Goal: Information Seeking & Learning: Find specific fact

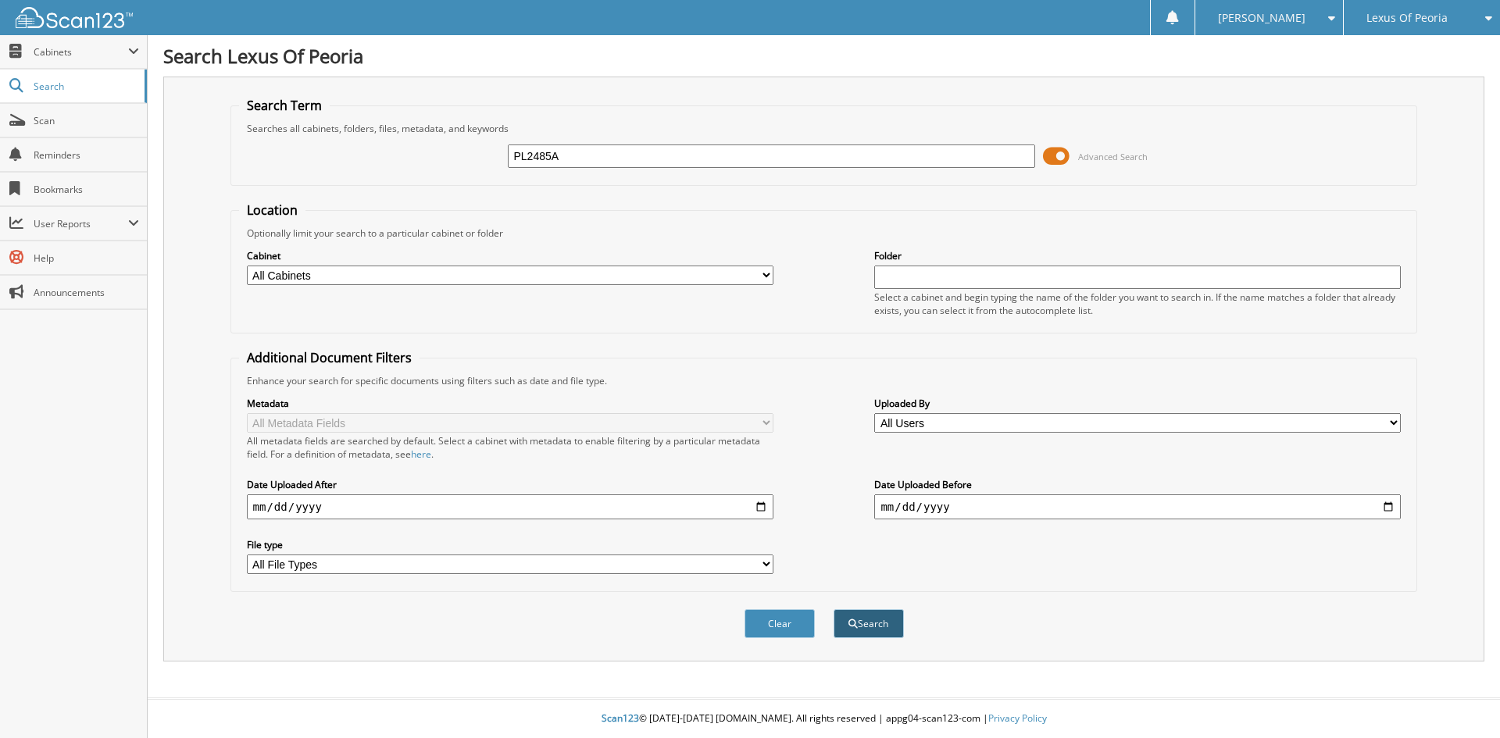
type input "PL2485A"
click at [859, 632] on button "Search" at bounding box center [869, 623] width 70 height 29
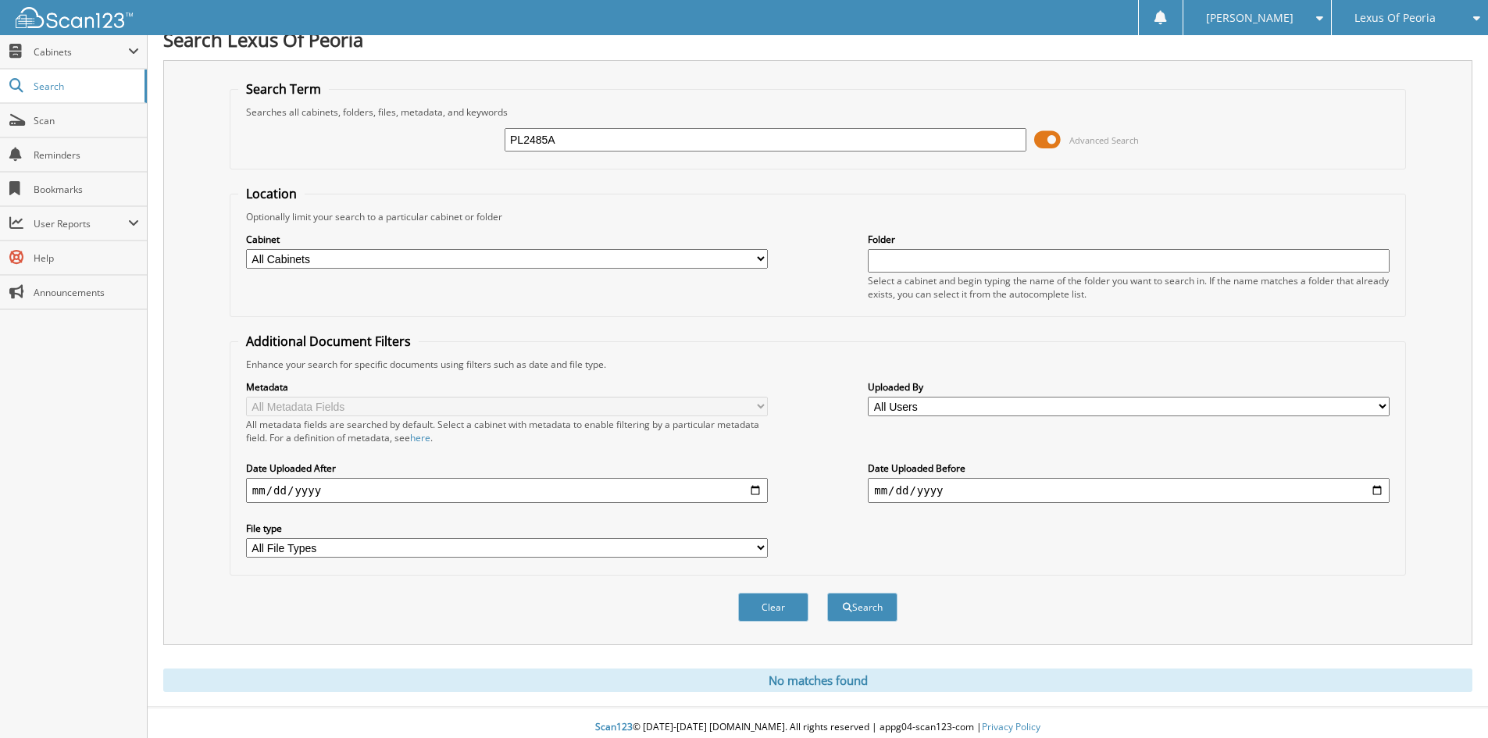
scroll to position [26, 0]
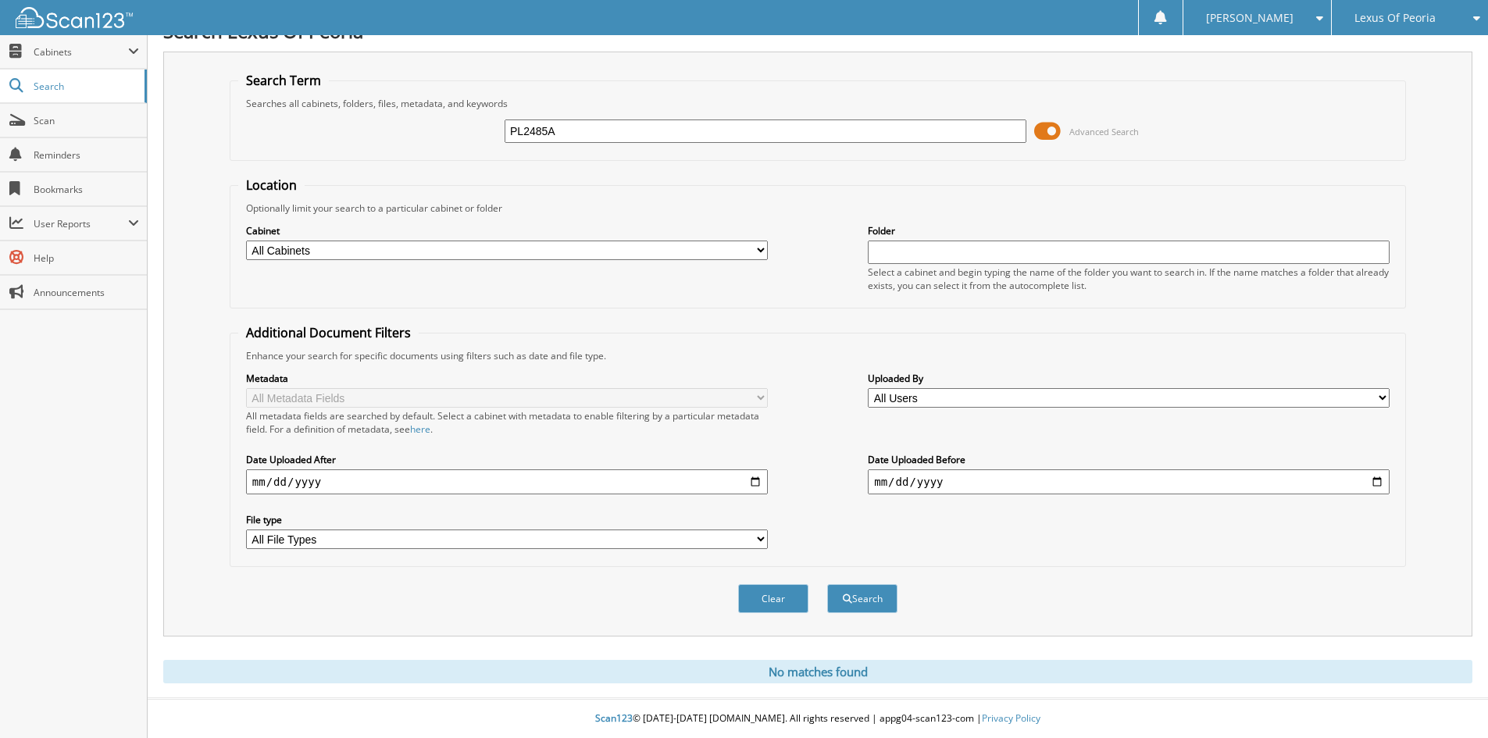
click at [562, 126] on input "PL2485A" at bounding box center [766, 131] width 522 height 23
type input "PL2485"
click at [827, 584] on button "Search" at bounding box center [862, 598] width 70 height 29
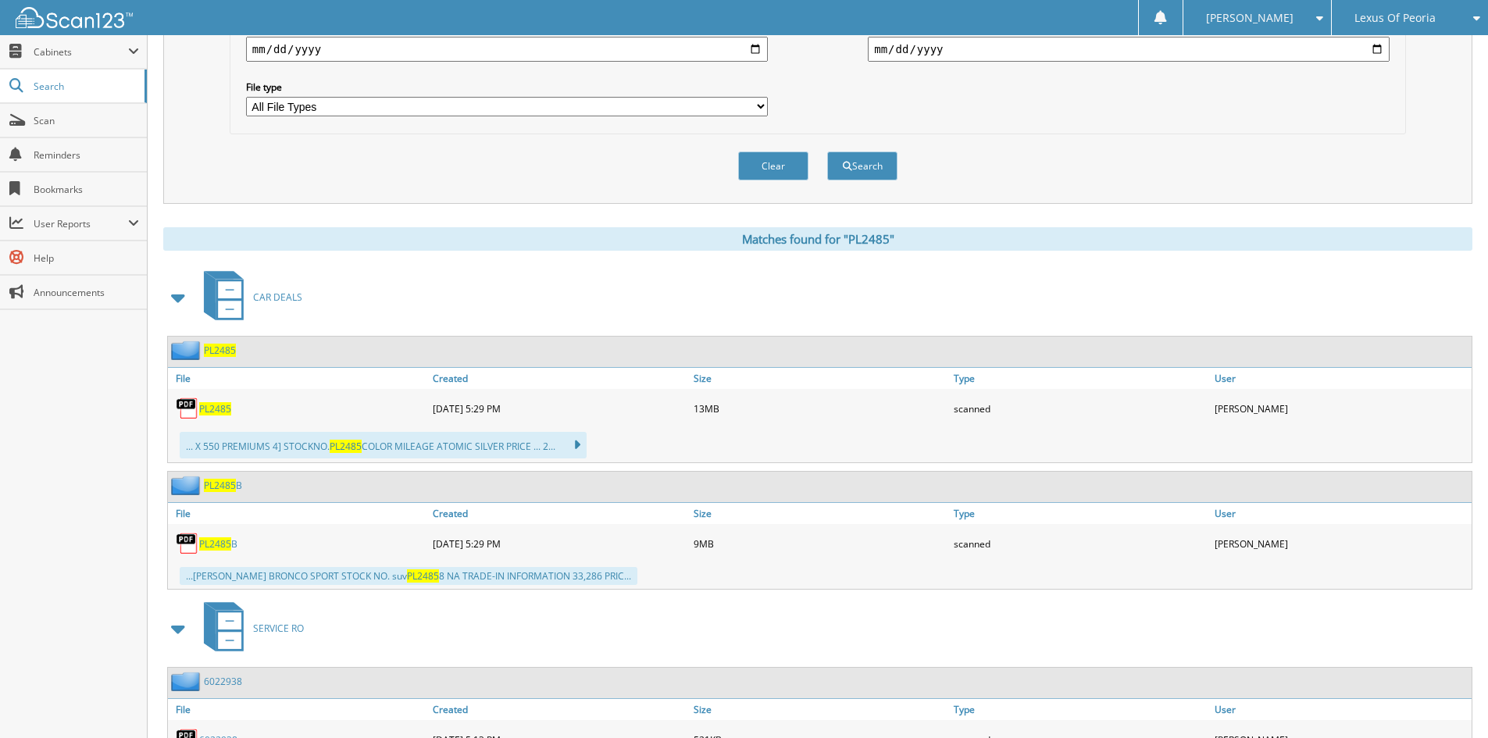
scroll to position [469, 0]
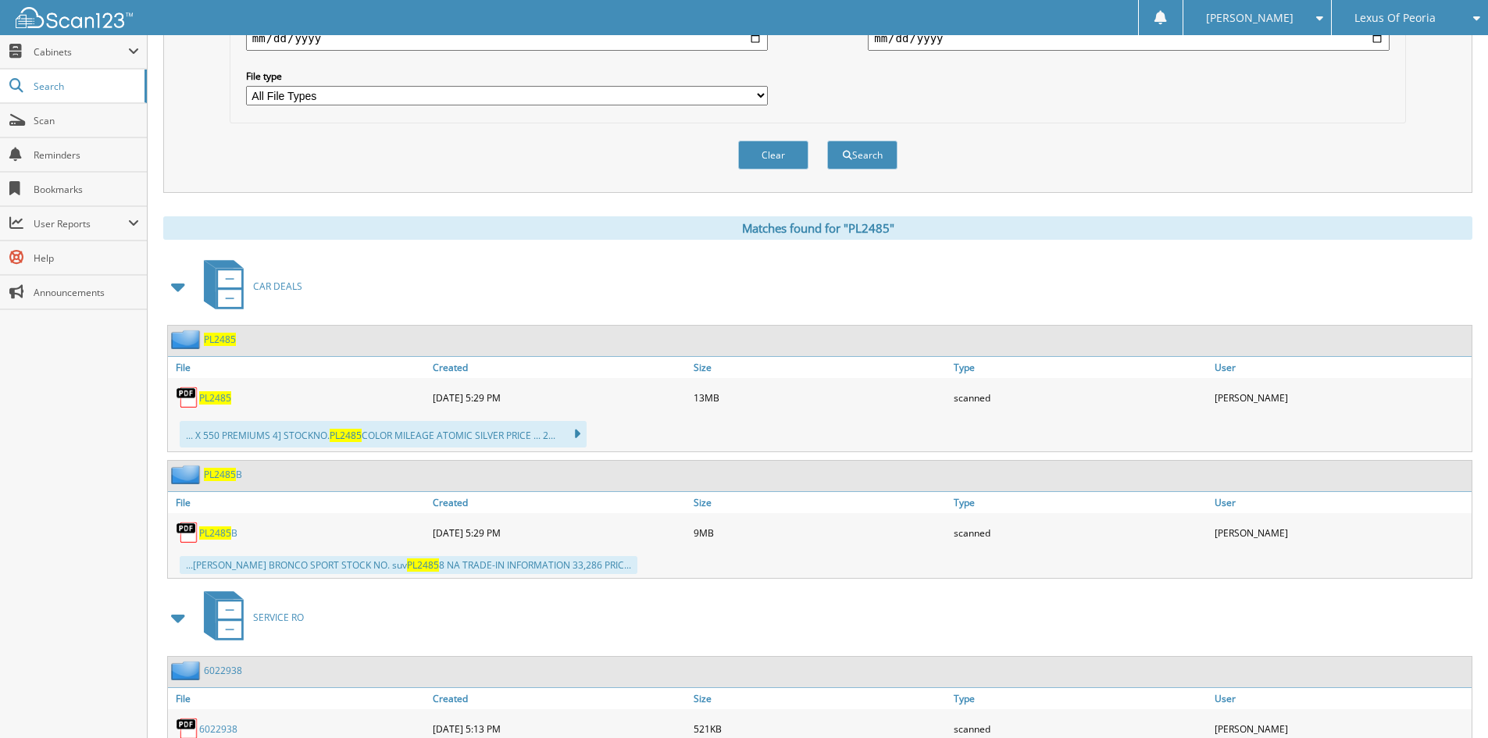
click at [214, 398] on span "PL2485" at bounding box center [215, 397] width 32 height 13
click at [217, 532] on span "PL2485" at bounding box center [215, 533] width 32 height 13
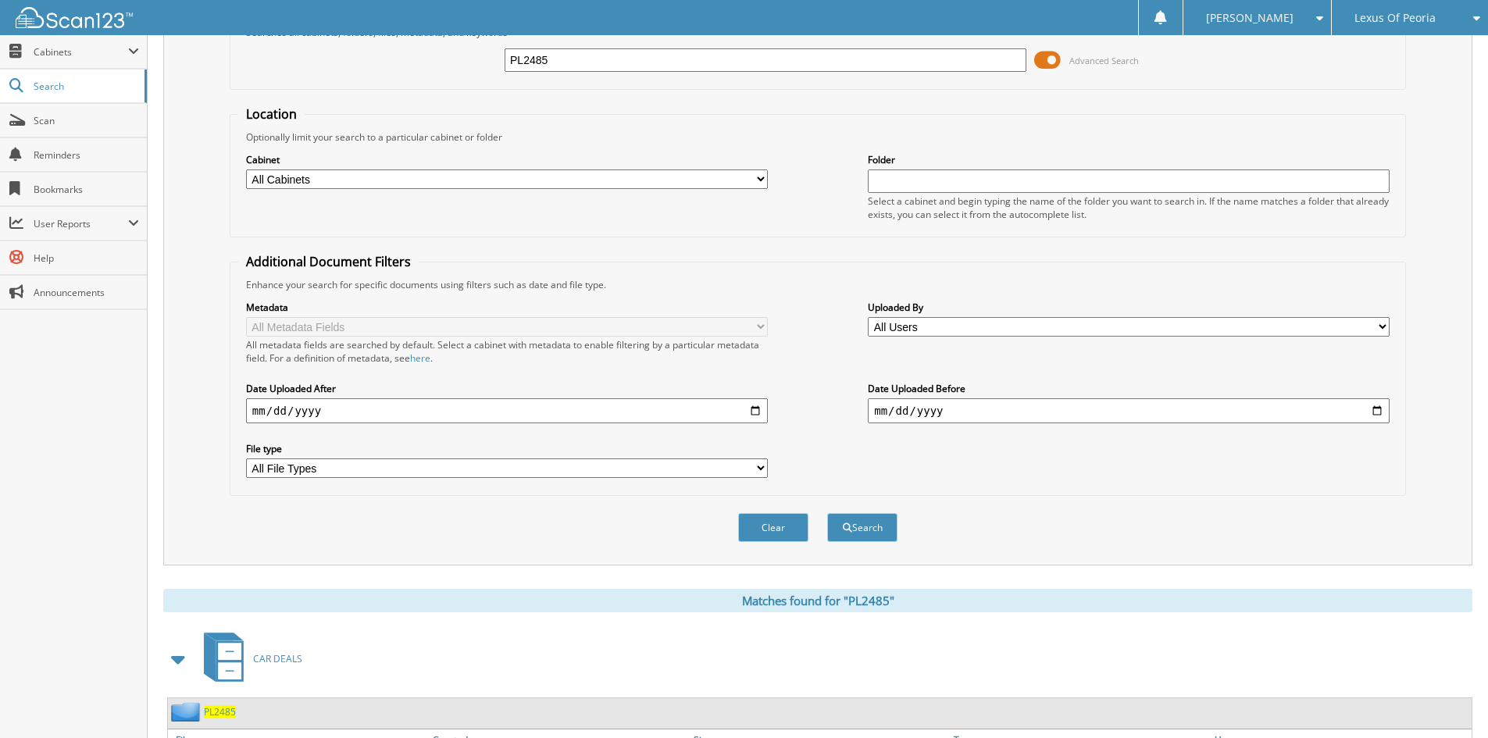
scroll to position [78, 0]
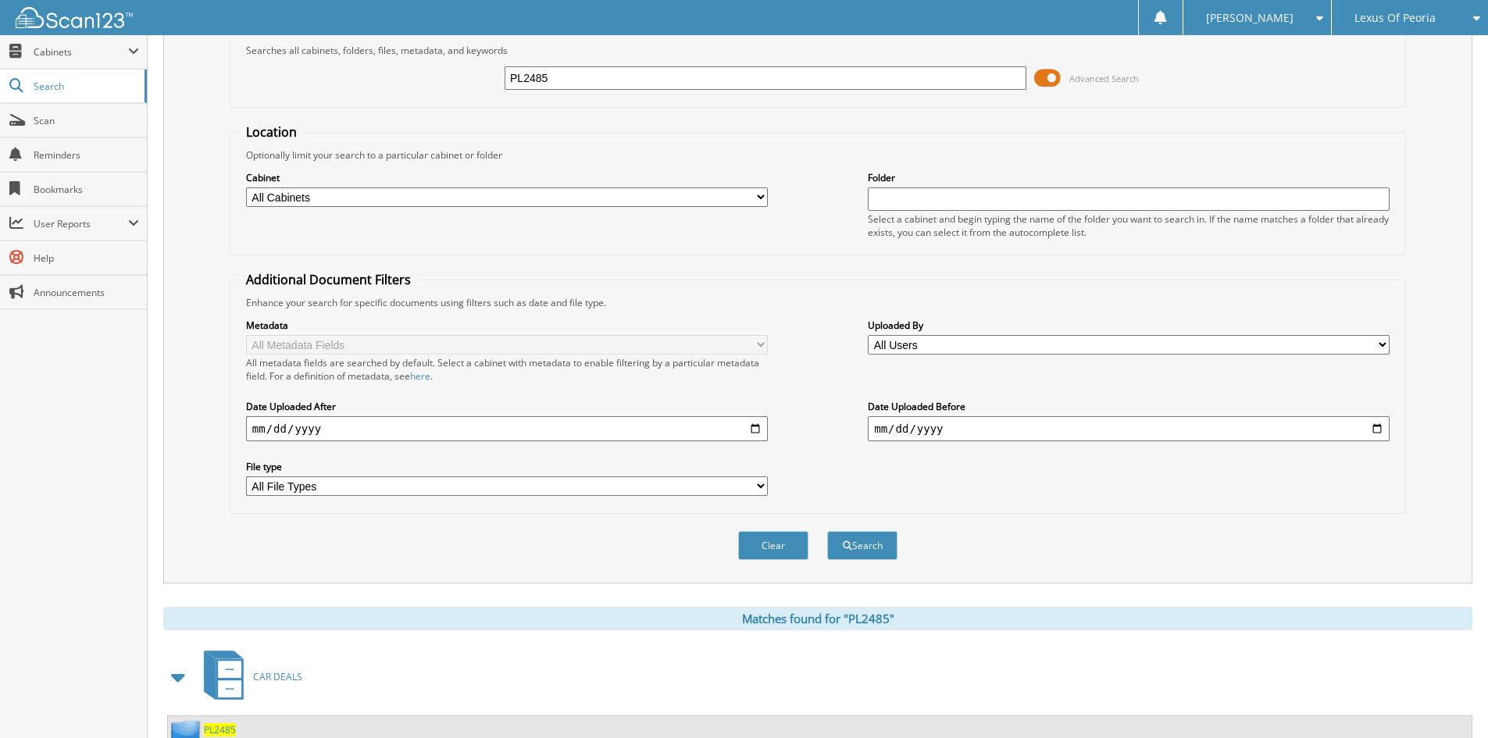
drag, startPoint x: 557, startPoint y: 78, endPoint x: 207, endPoint y: 81, distance: 350.0
click at [207, 81] on div "Search Term Searches all cabinets, folders, files, metadata, and keywords PL248…" at bounding box center [817, 290] width 1309 height 585
type input "["
type input "PL2386B"
click at [827, 531] on button "Search" at bounding box center [862, 545] width 70 height 29
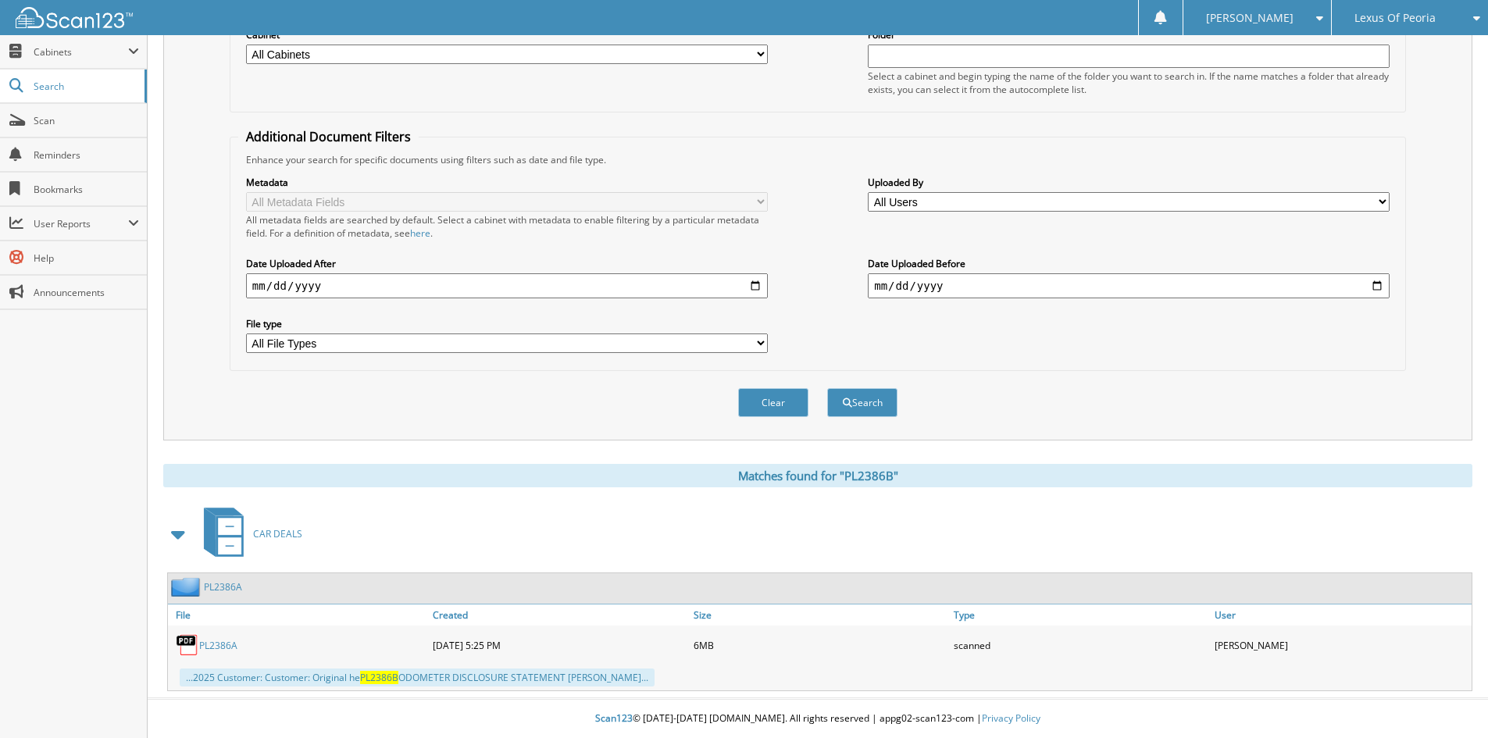
click at [223, 650] on link "PL2386A" at bounding box center [218, 645] width 38 height 13
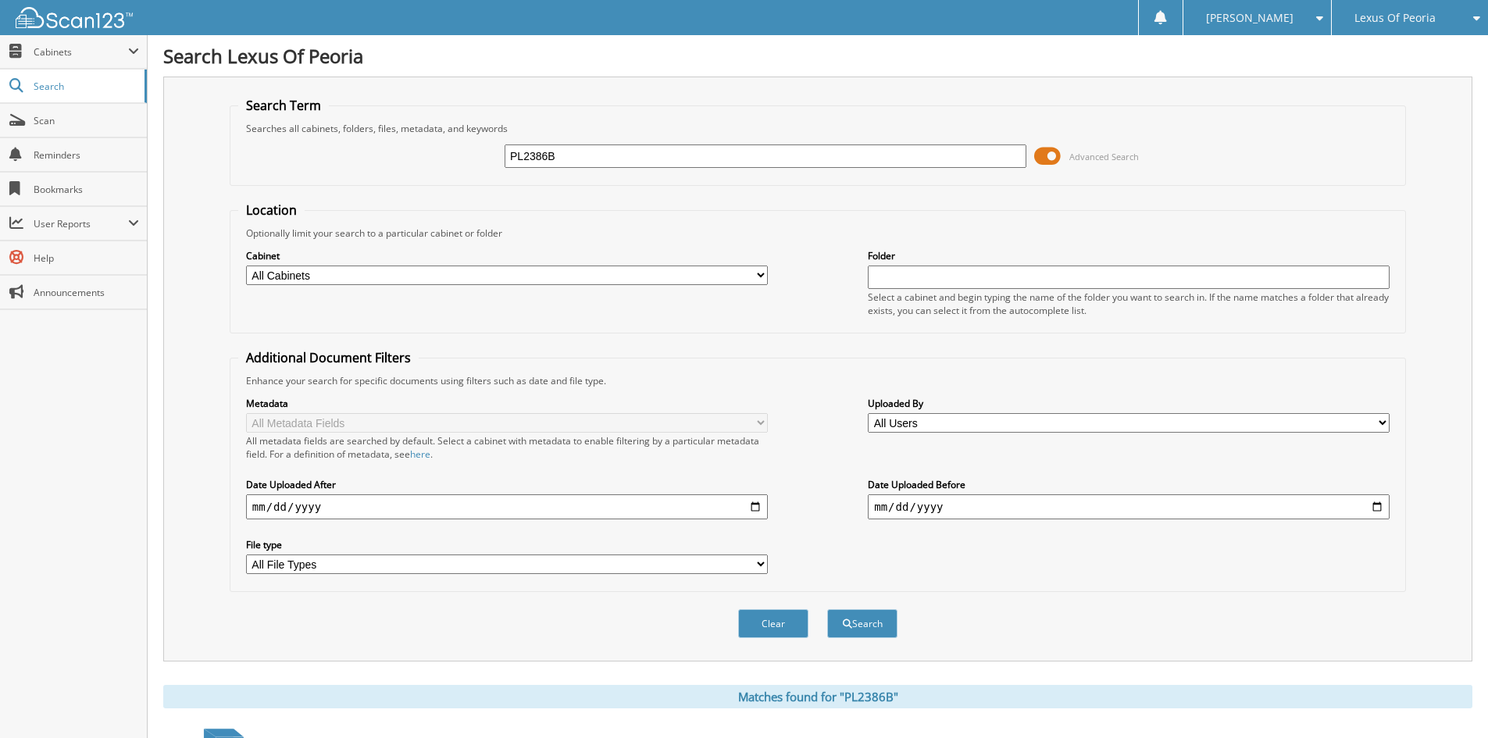
drag, startPoint x: 562, startPoint y: 157, endPoint x: 434, endPoint y: 159, distance: 128.9
click at [437, 158] on div "PL2386B Advanced Search" at bounding box center [817, 156] width 1159 height 42
type input "XP10370"
click at [827, 609] on button "Search" at bounding box center [862, 623] width 70 height 29
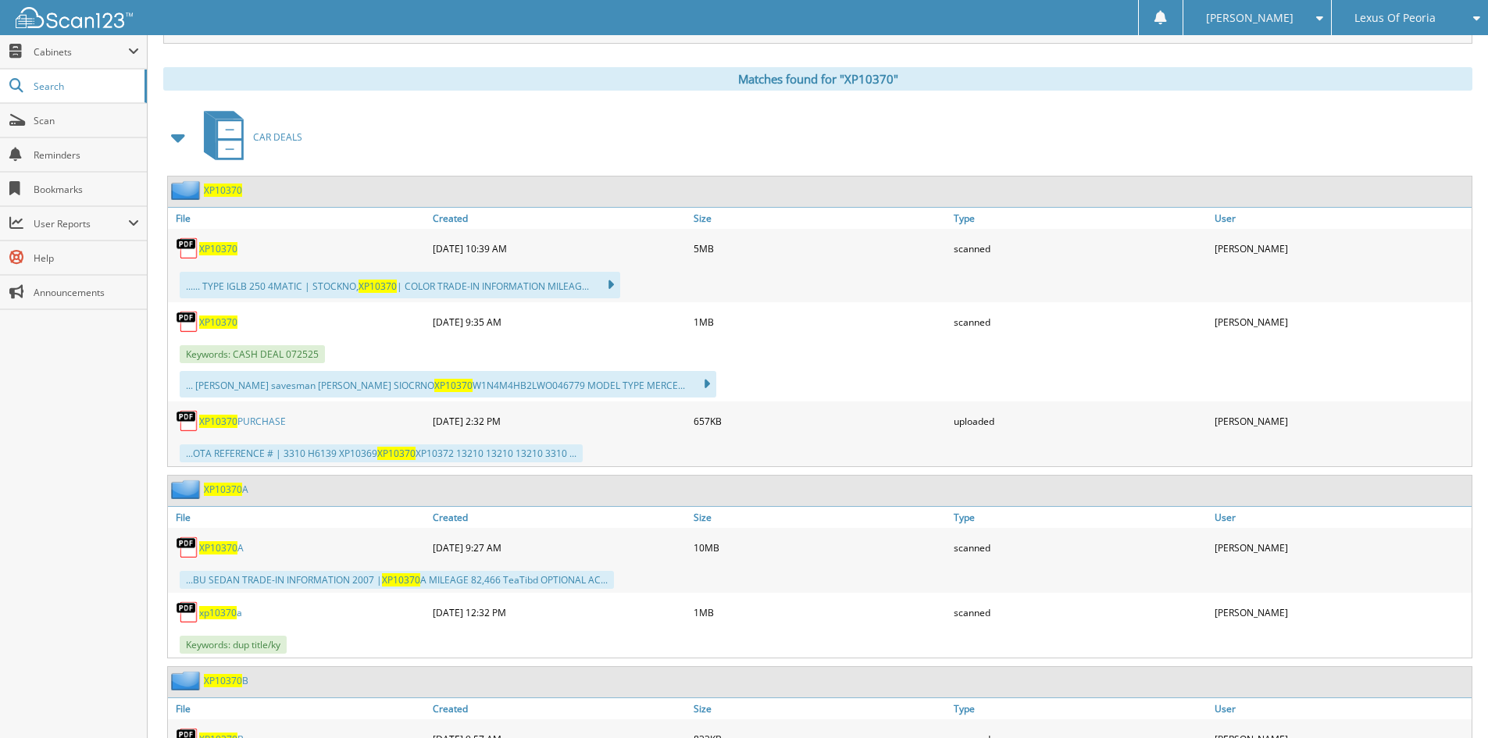
scroll to position [625, 0]
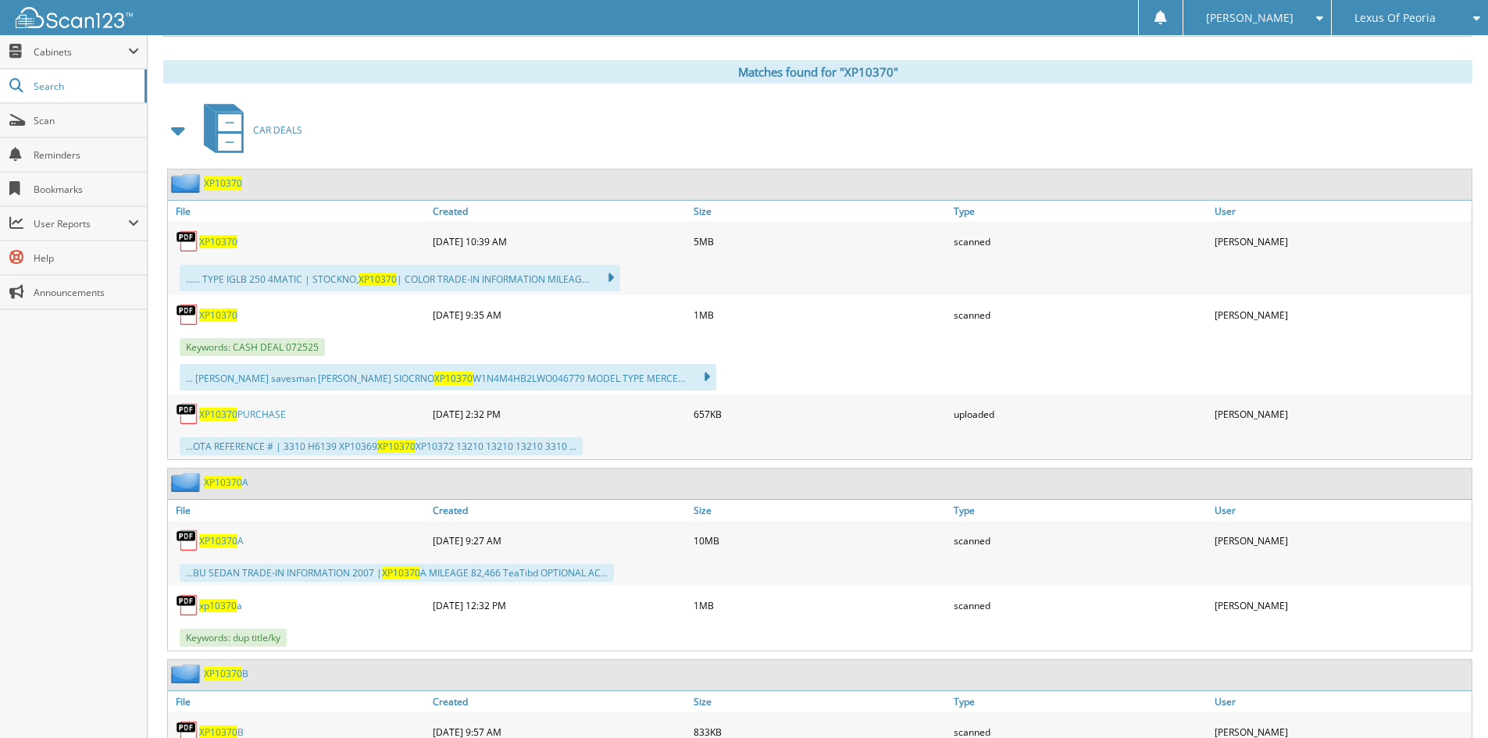
click at [234, 609] on span "xp10370" at bounding box center [217, 605] width 37 height 13
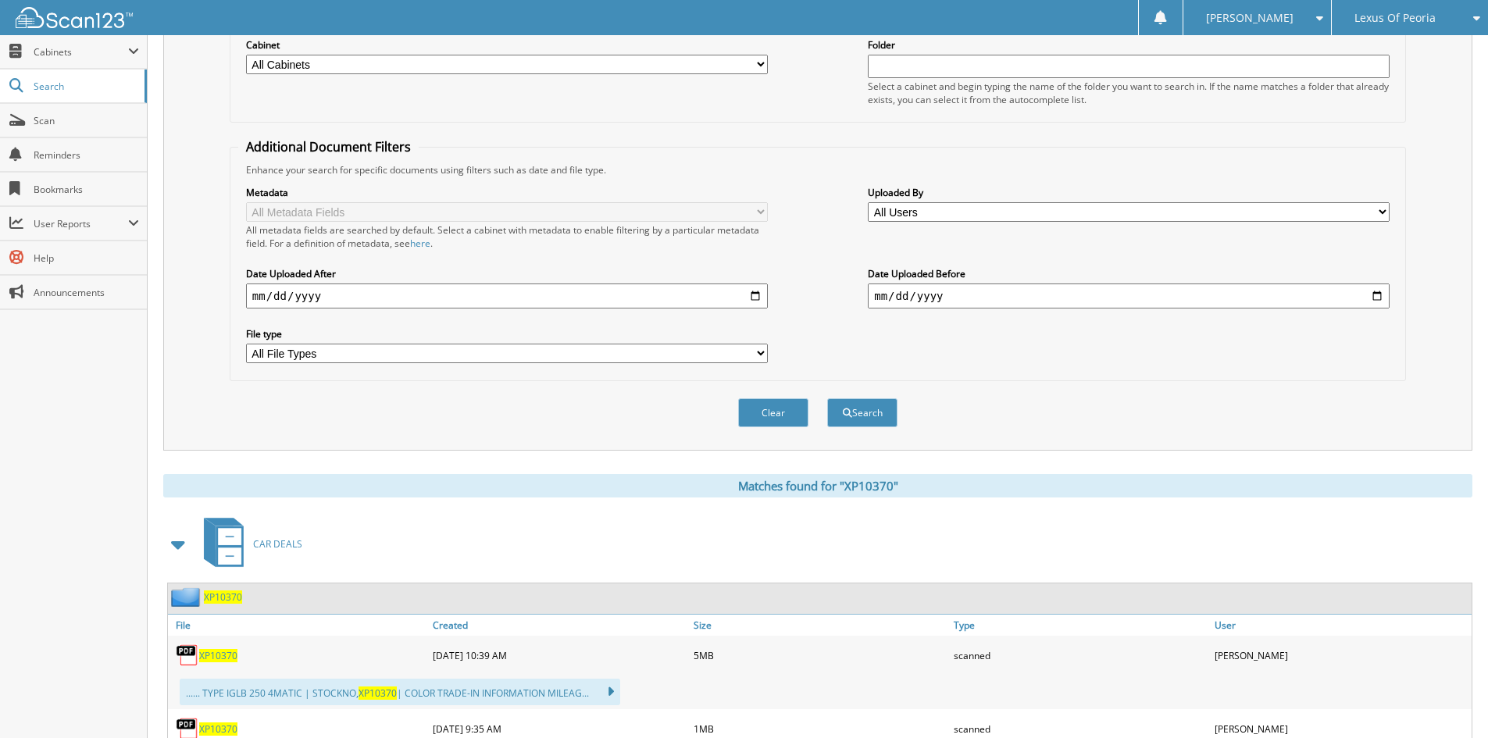
scroll to position [78, 0]
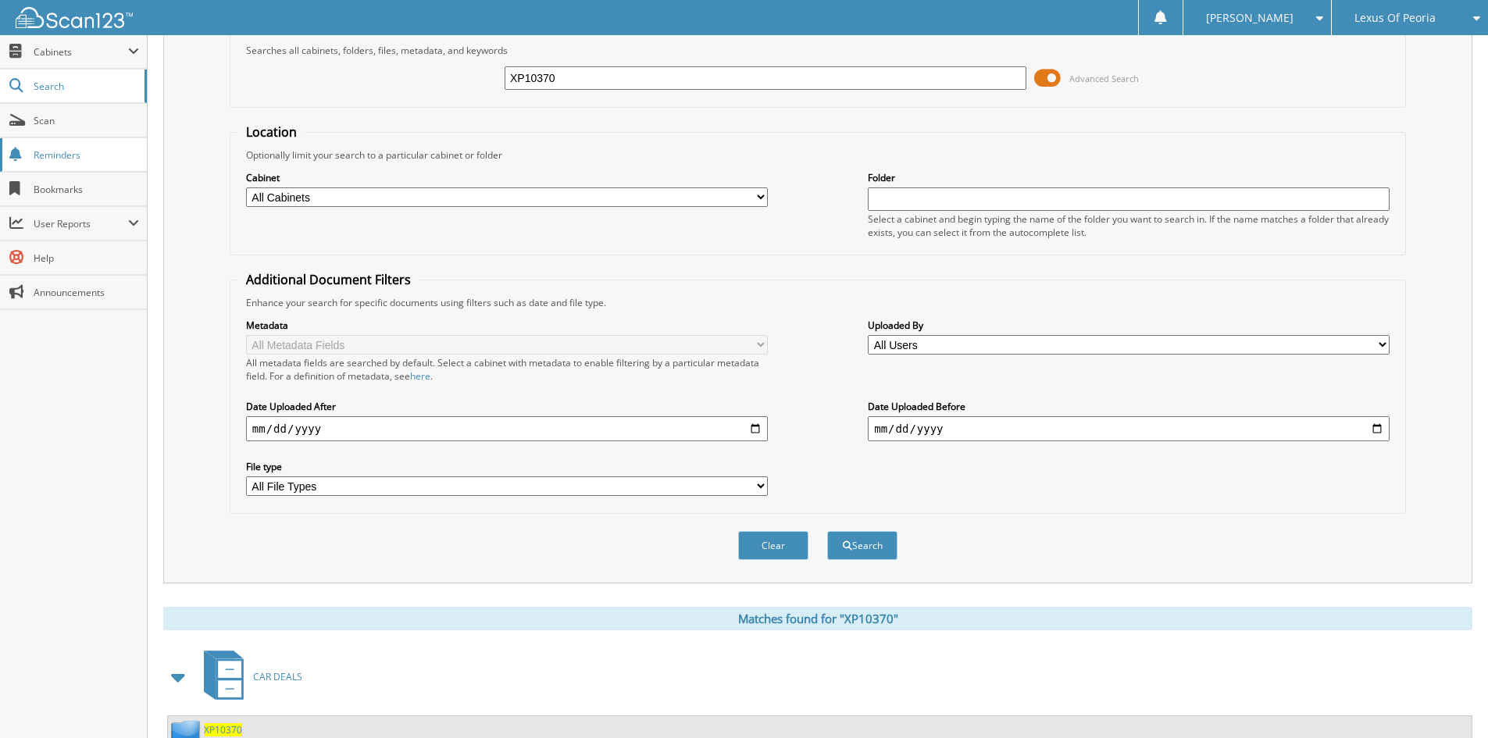
drag, startPoint x: 588, startPoint y: 75, endPoint x: 34, endPoint y: 150, distance: 559.7
type input "RTPL1856"
click at [827, 531] on button "Search" at bounding box center [862, 545] width 70 height 29
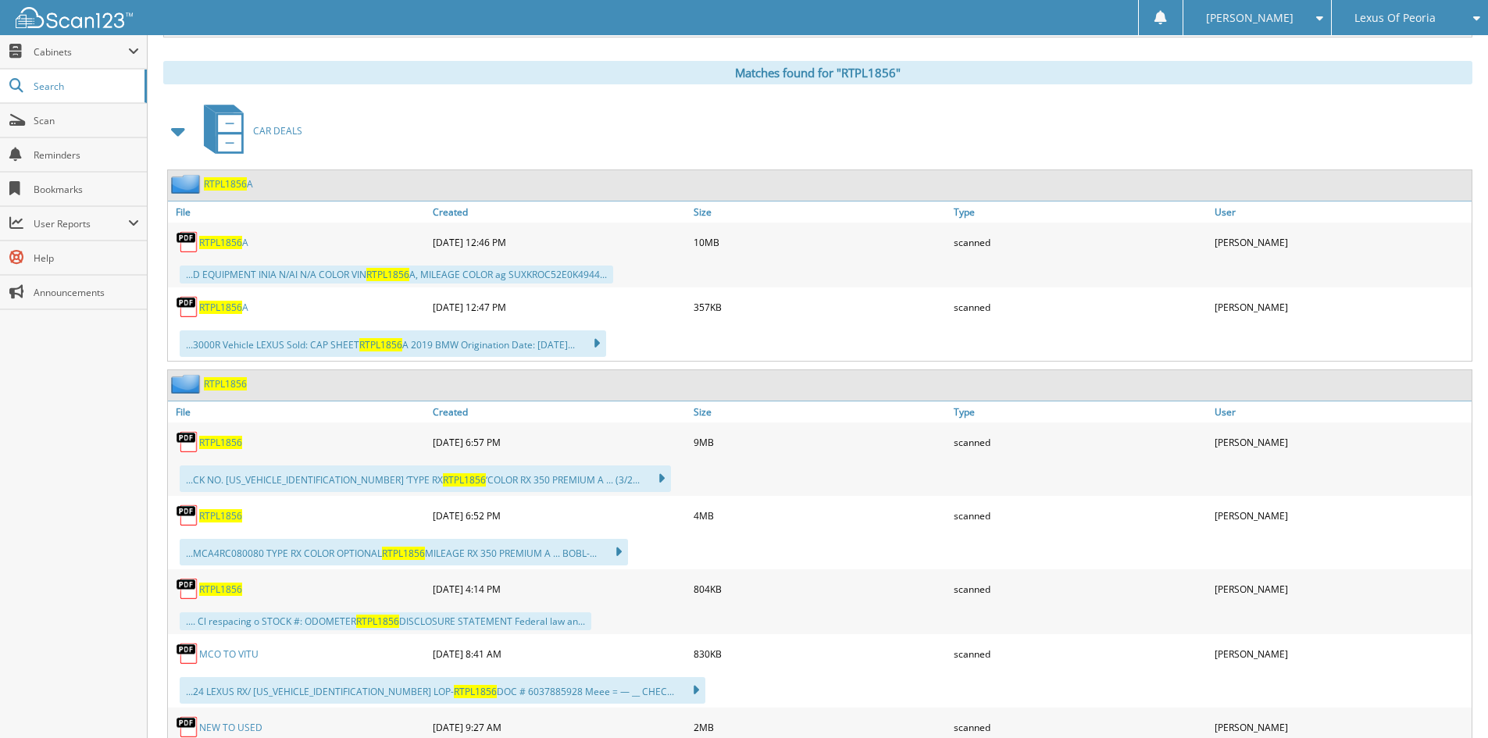
scroll to position [625, 0]
click at [230, 440] on span "RTPL1856" at bounding box center [220, 441] width 43 height 13
